Goal: Information Seeking & Learning: Learn about a topic

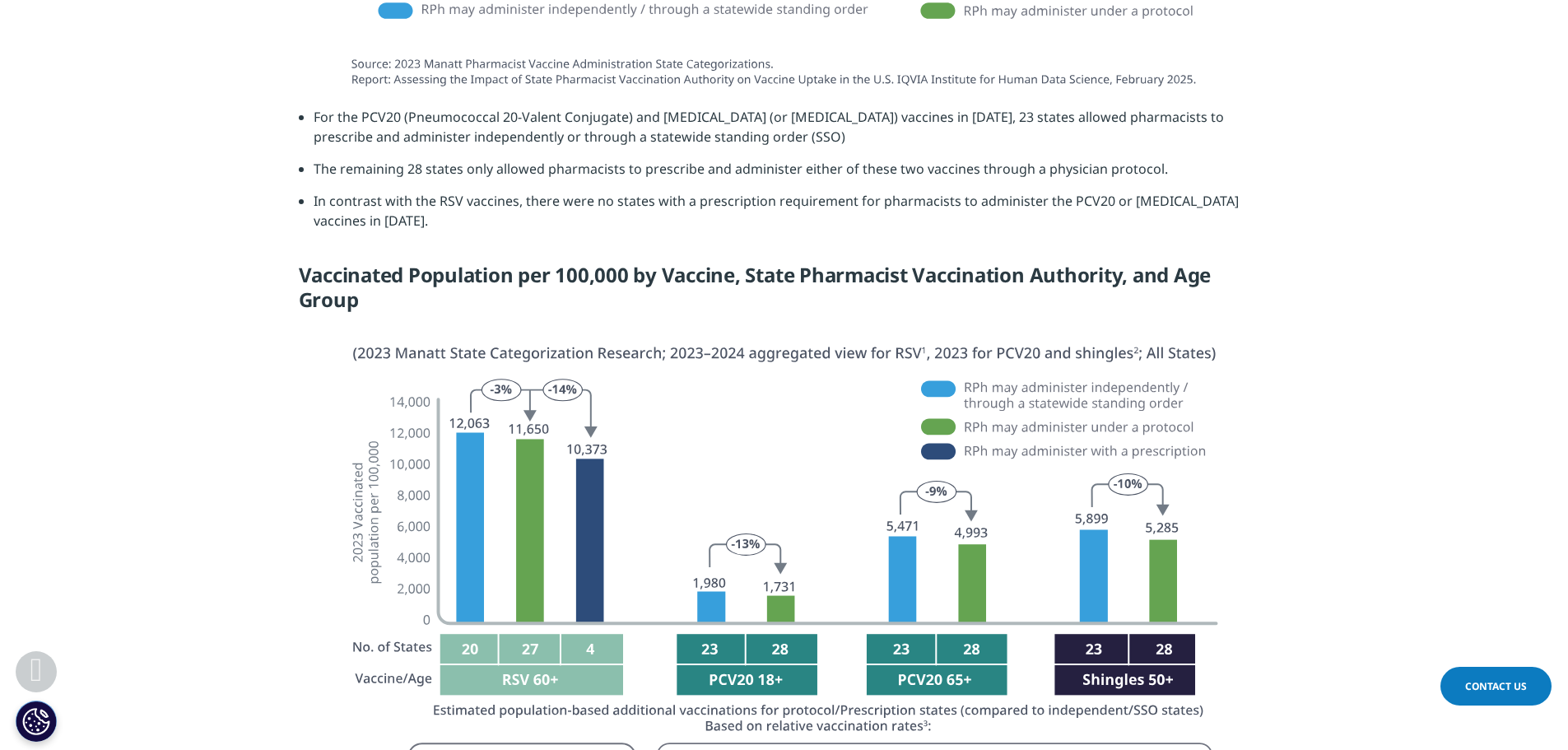
scroll to position [2798, 0]
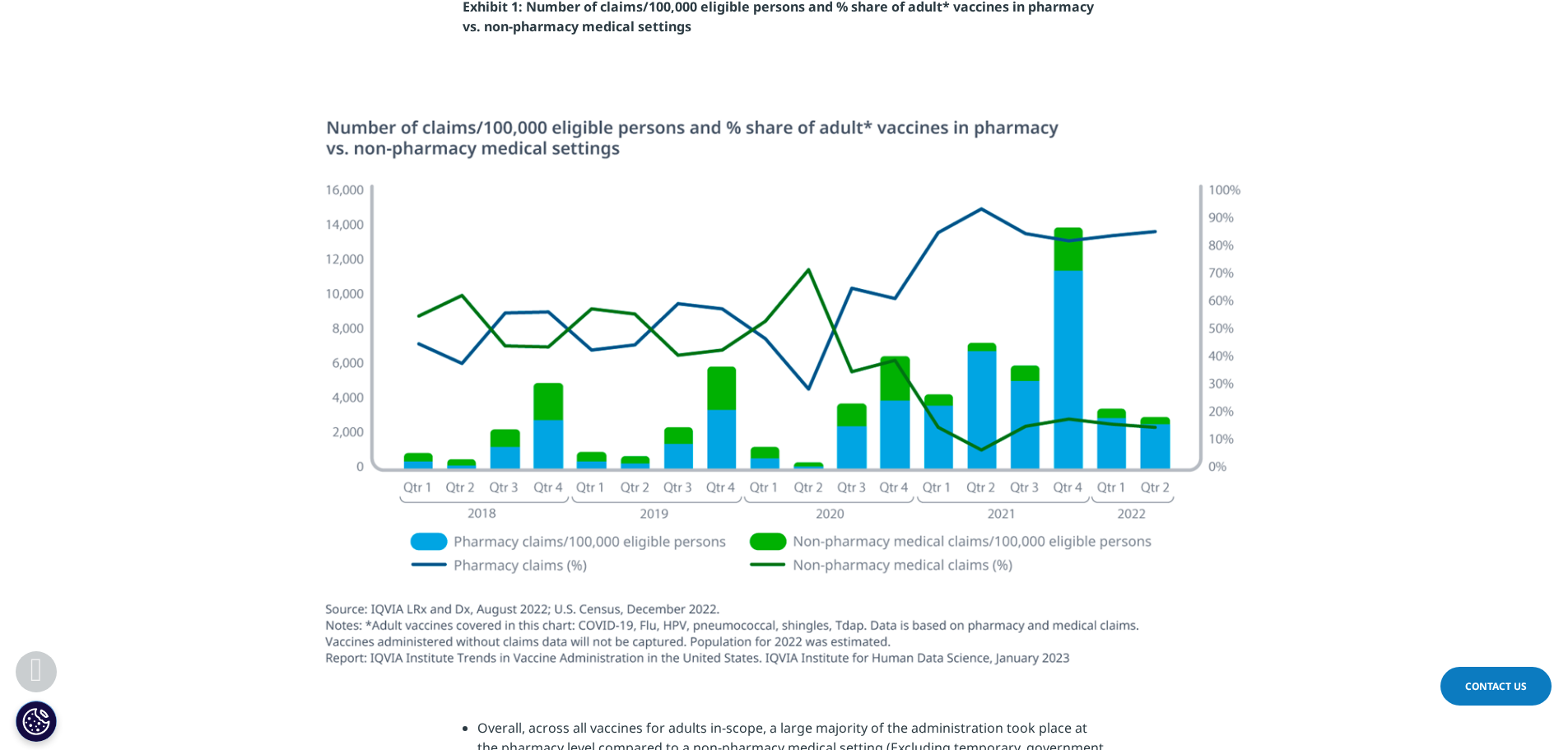
scroll to position [1810, 0]
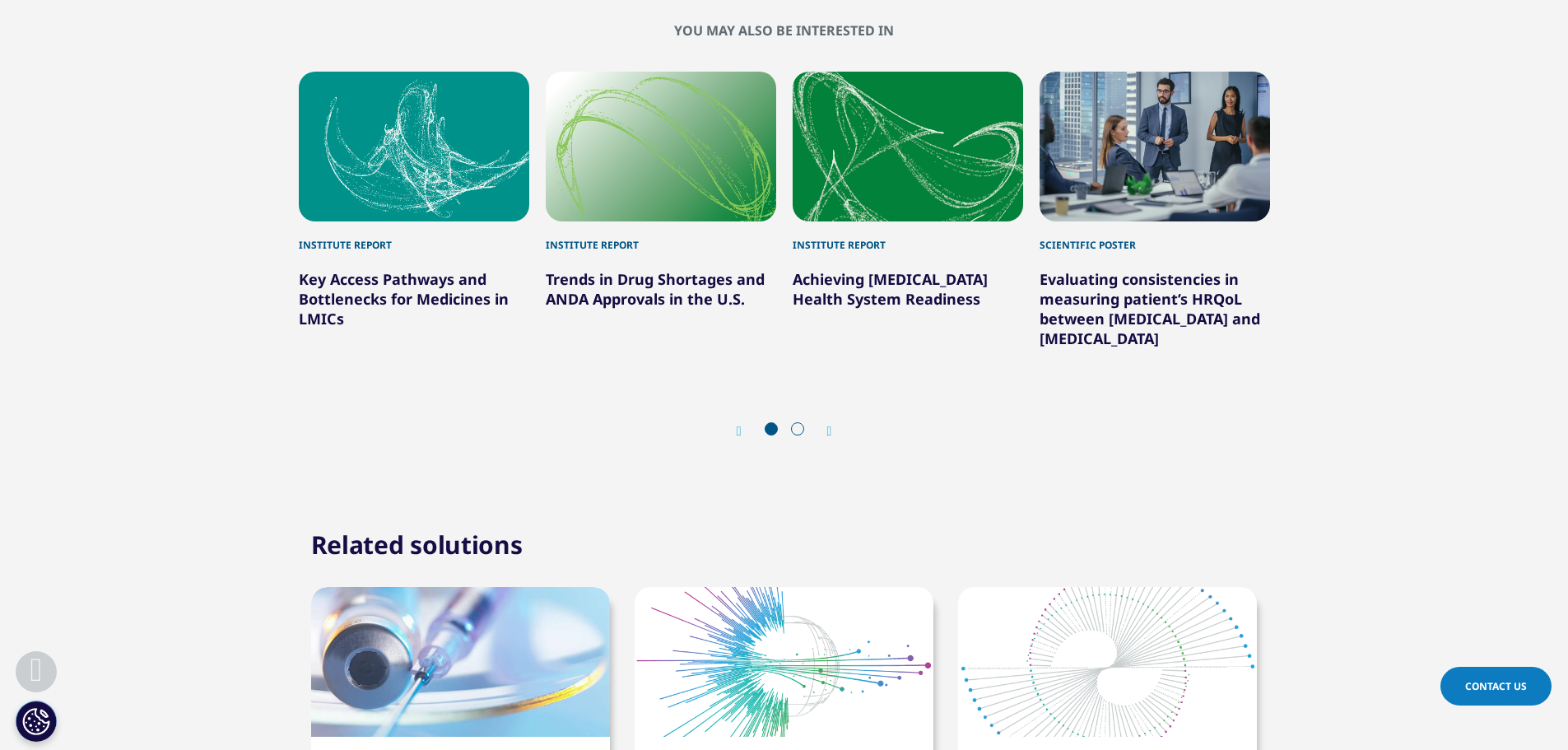
scroll to position [4774, 0]
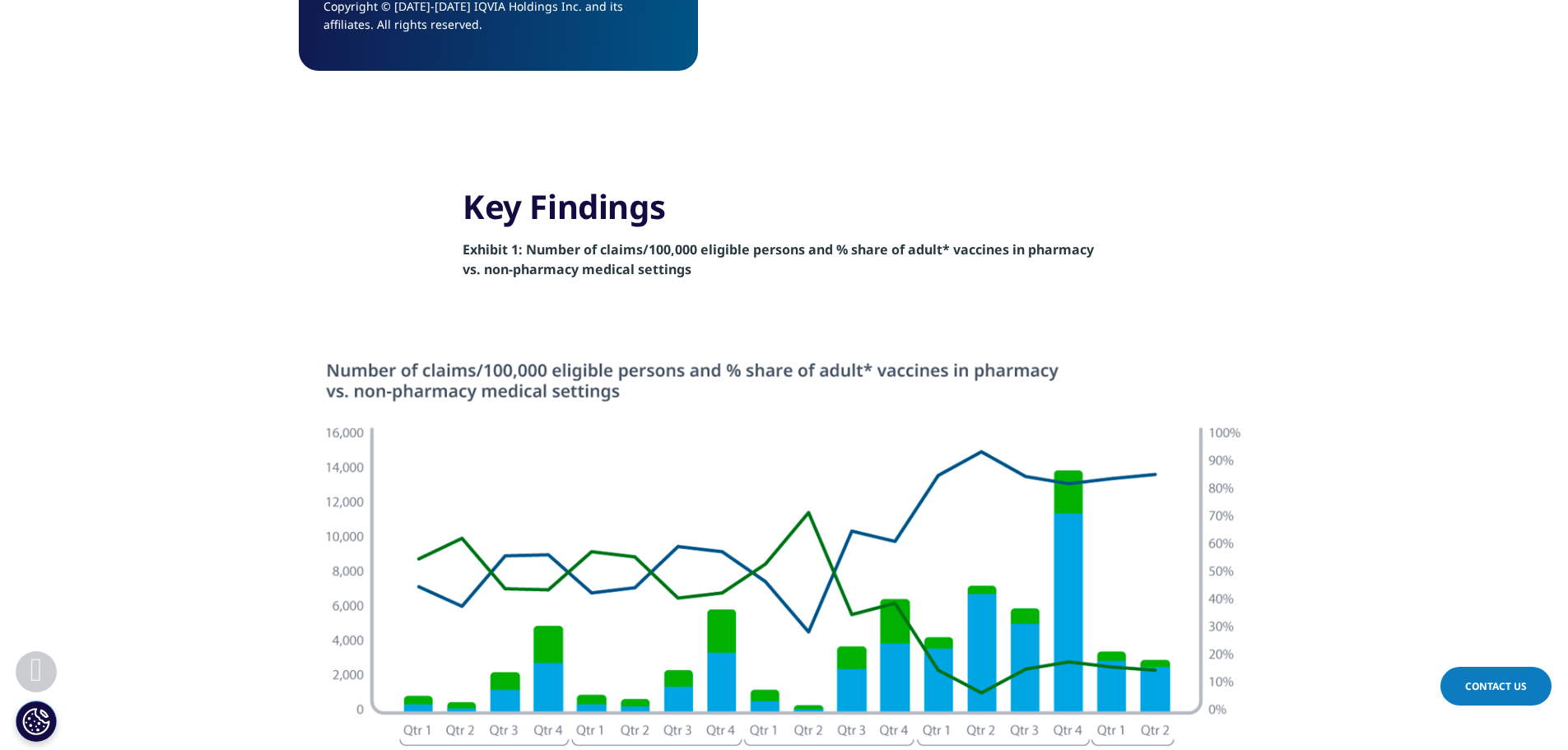
scroll to position [1810, 0]
